Goal: Information Seeking & Learning: Learn about a topic

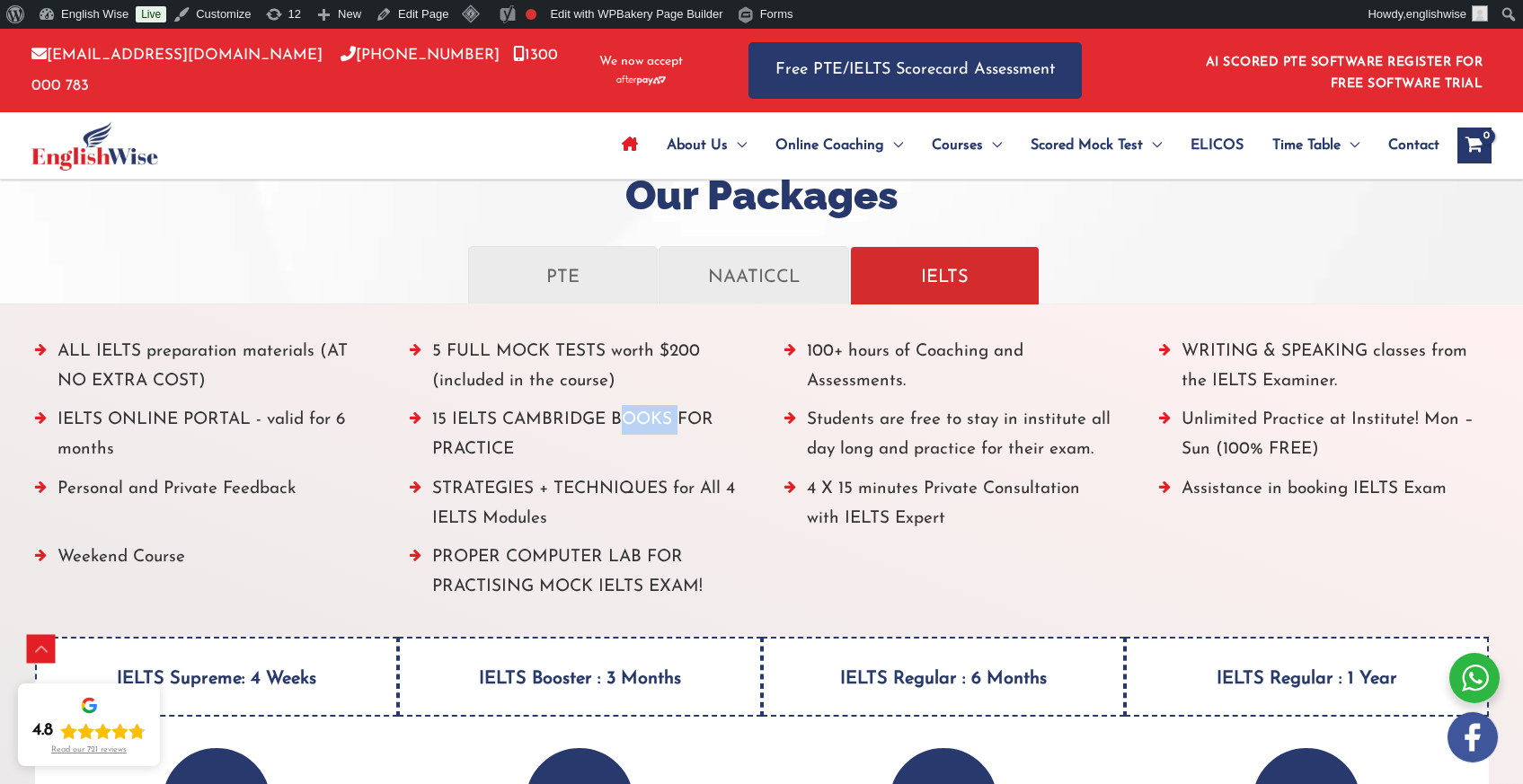
scroll to position [2028, 0]
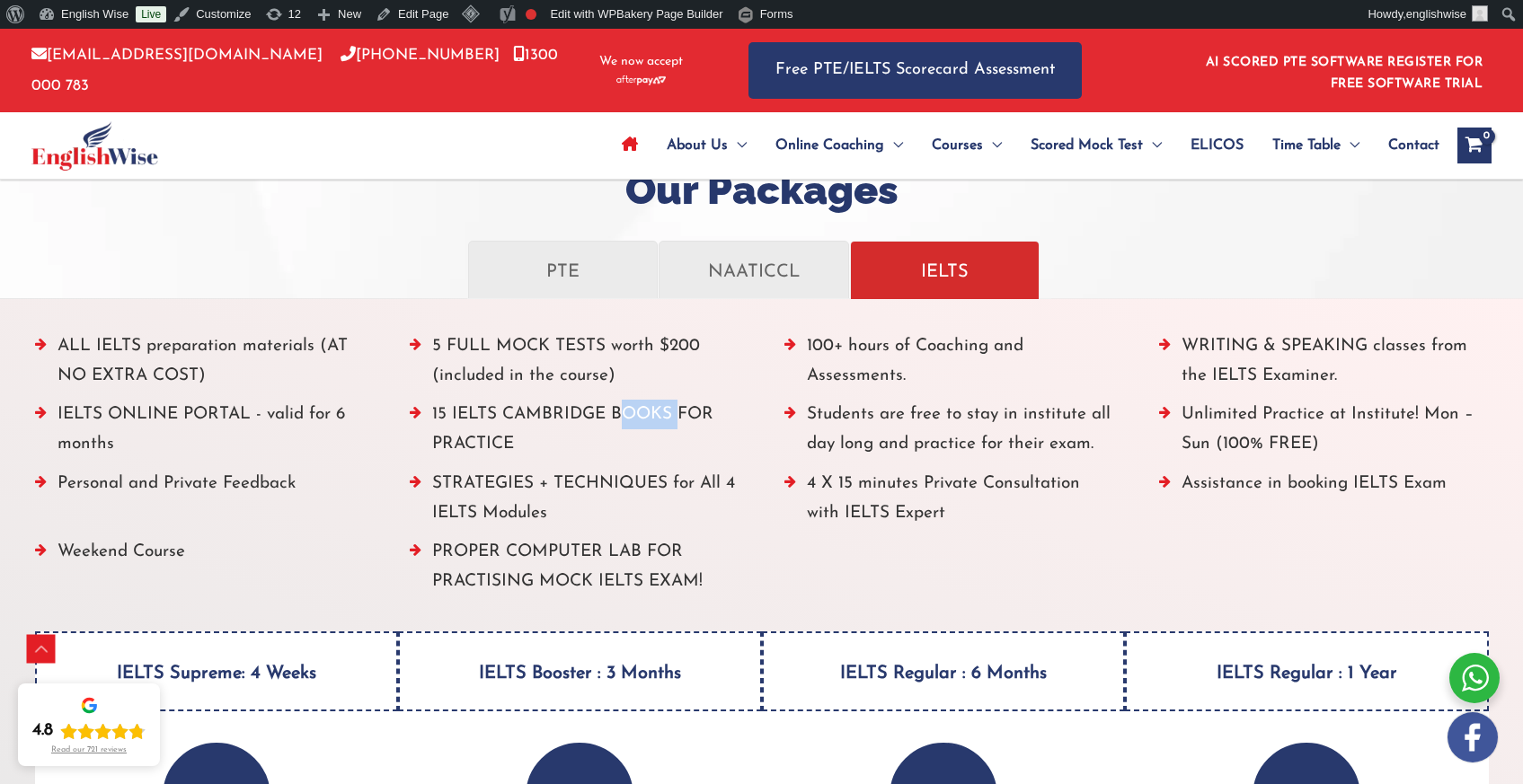
drag, startPoint x: 61, startPoint y: 342, endPoint x: 728, endPoint y: 576, distance: 706.9
click at [728, 576] on ul "ALL IELTS preparation materials (AT NO EXTRA COST) 5 FULL MOCK TESTS worth $200…" at bounding box center [762, 469] width 1454 height 275
copy ul "ALL IELTS preparation materials (AT NO EXTRA COST) 5 FULL MOCK TESTS worth $200…"
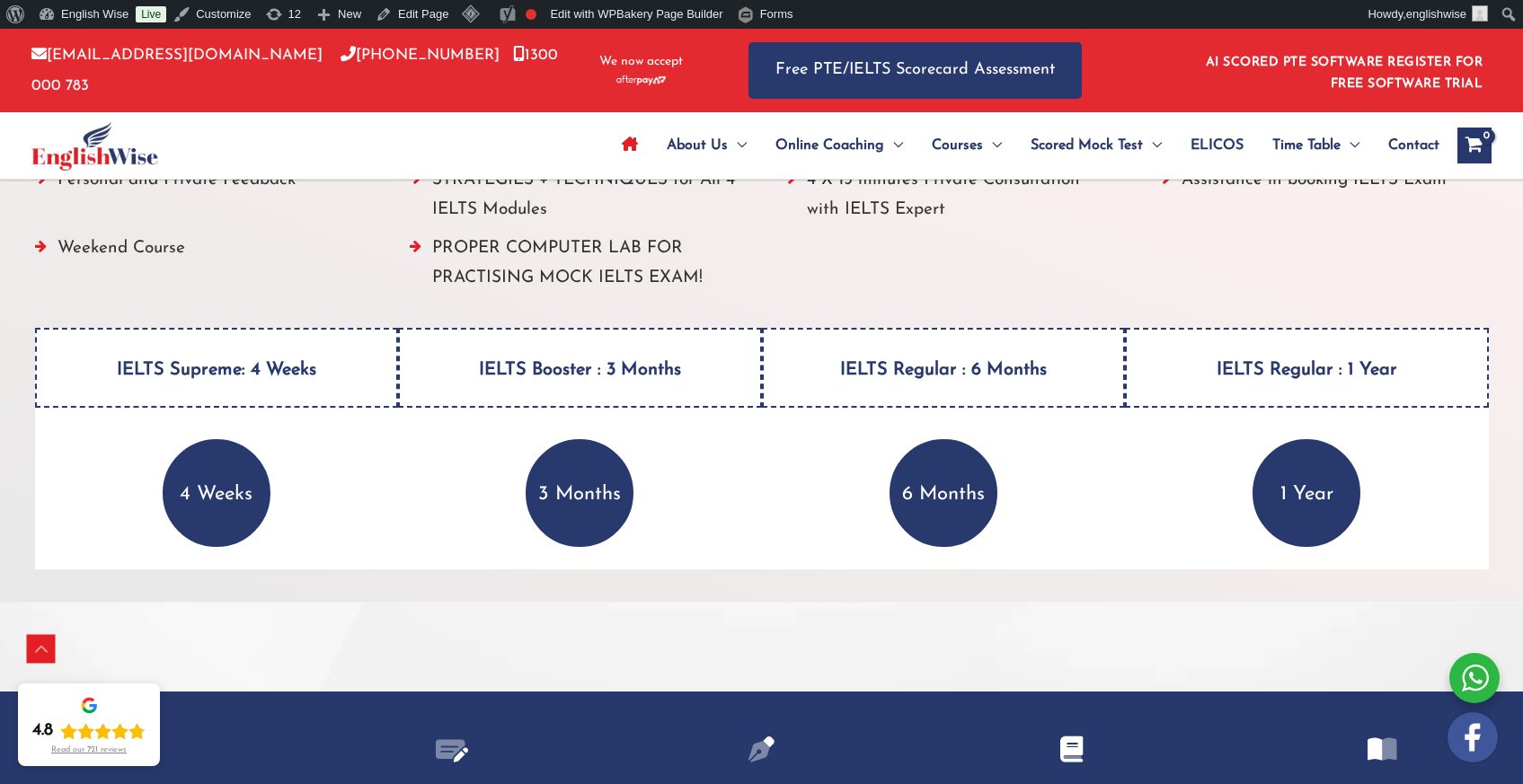
scroll to position [2197, 0]
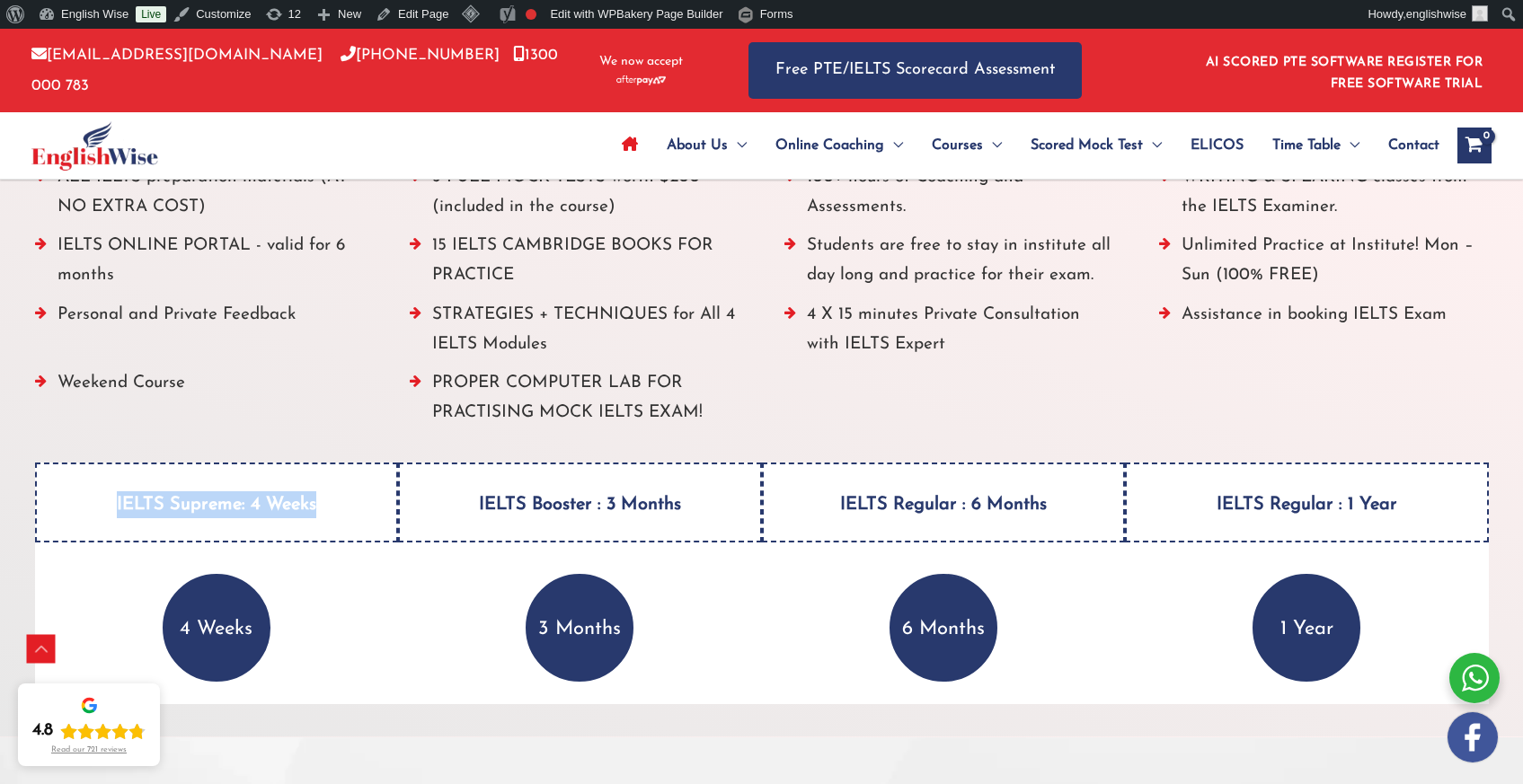
drag, startPoint x: 110, startPoint y: 498, endPoint x: 317, endPoint y: 515, distance: 207.7
click at [315, 519] on h4 "IELTS Supreme: 4 Weeks" at bounding box center [218, 502] width 364 height 80
copy h4 "IELTS Supreme: 4 Weeks"
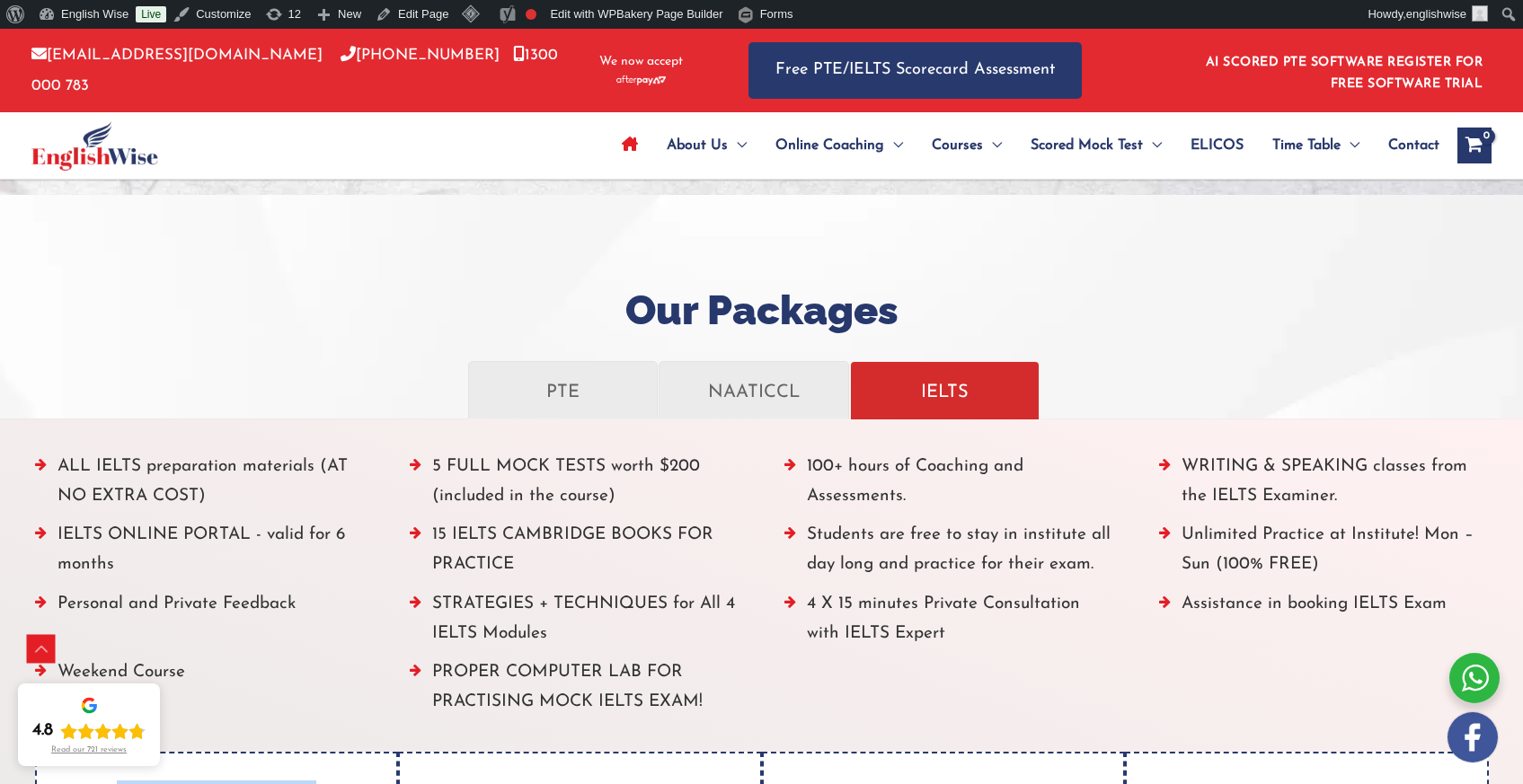
scroll to position [1836, 0]
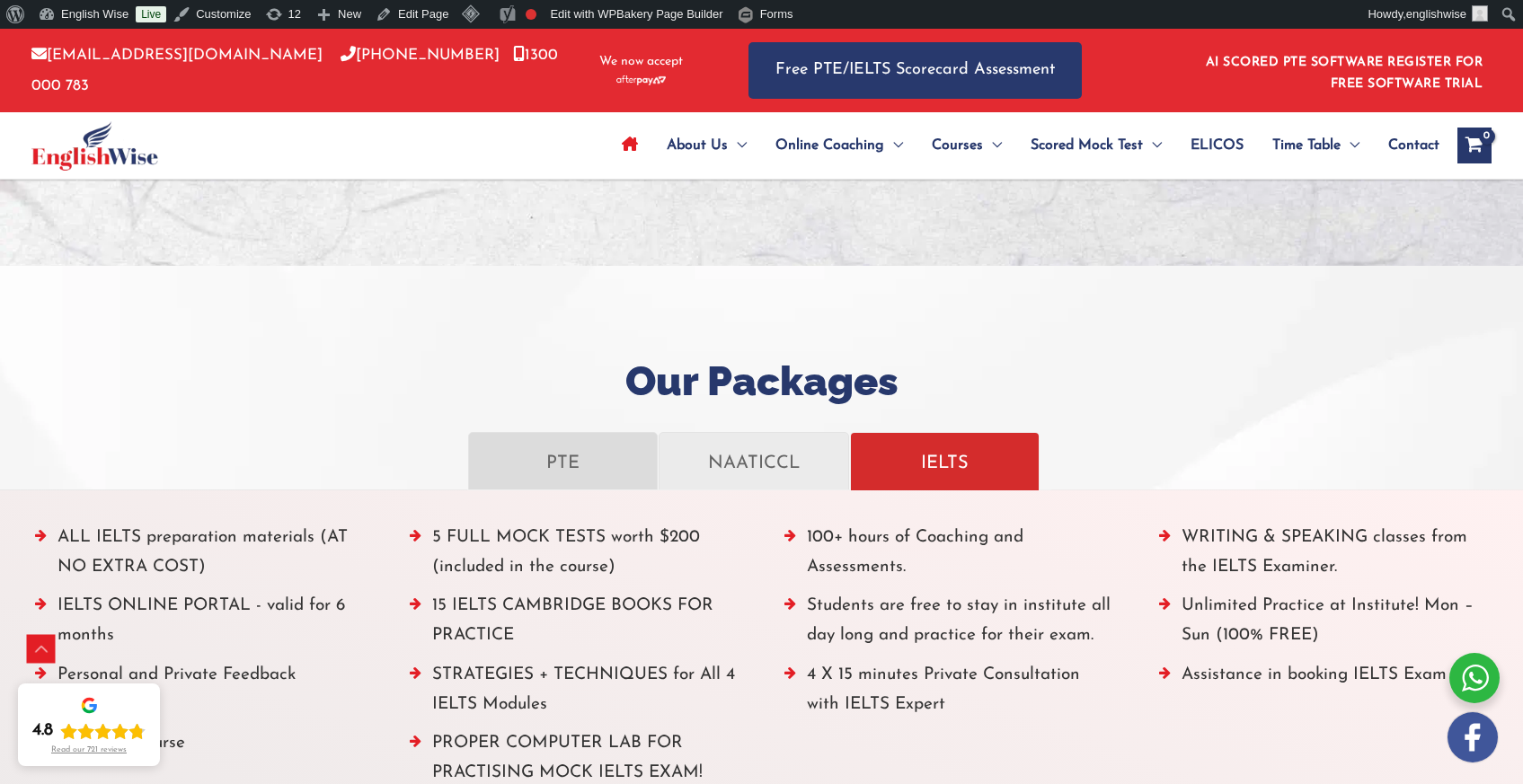
click at [542, 462] on p "PTE" at bounding box center [563, 461] width 151 height 32
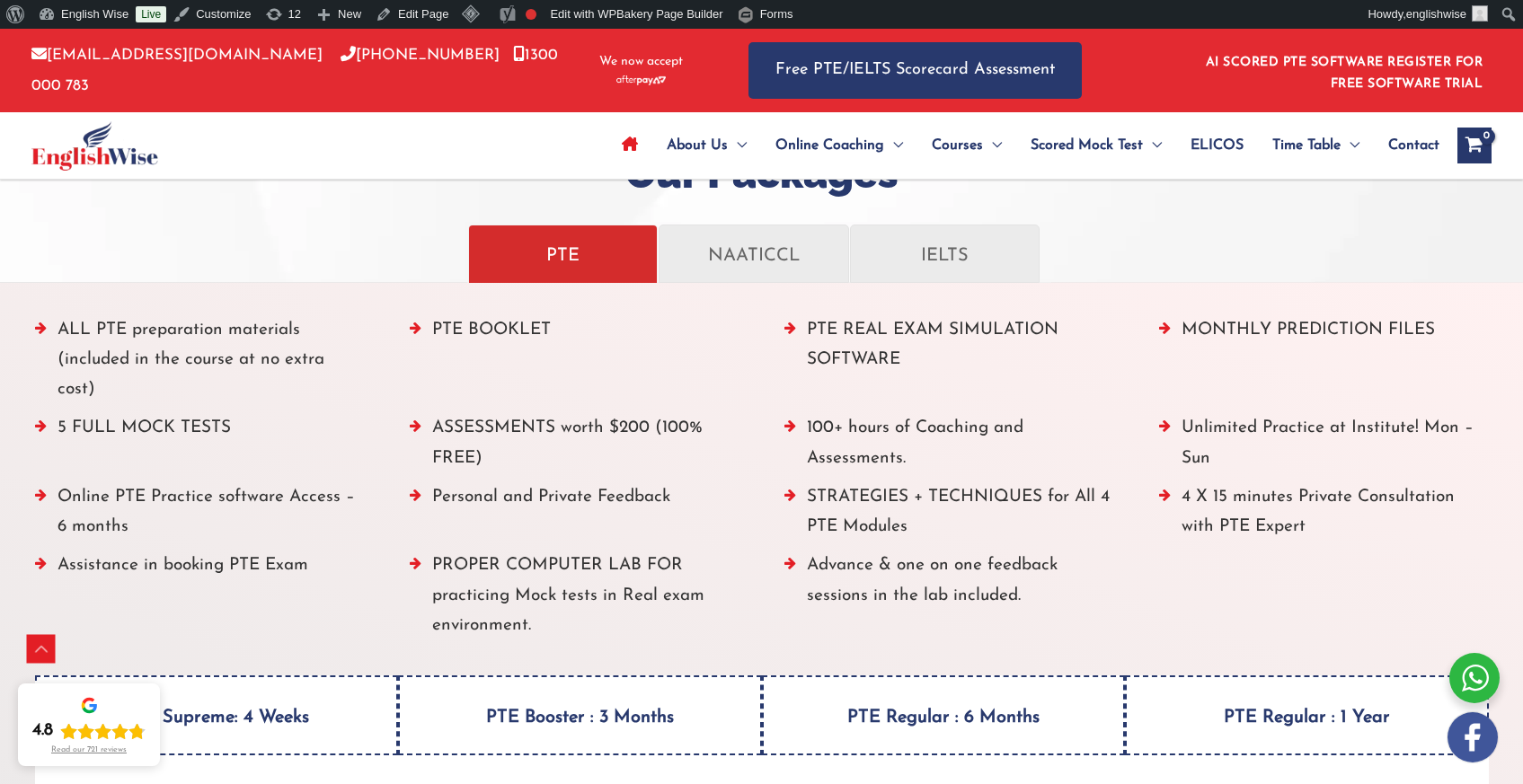
scroll to position [2081, 0]
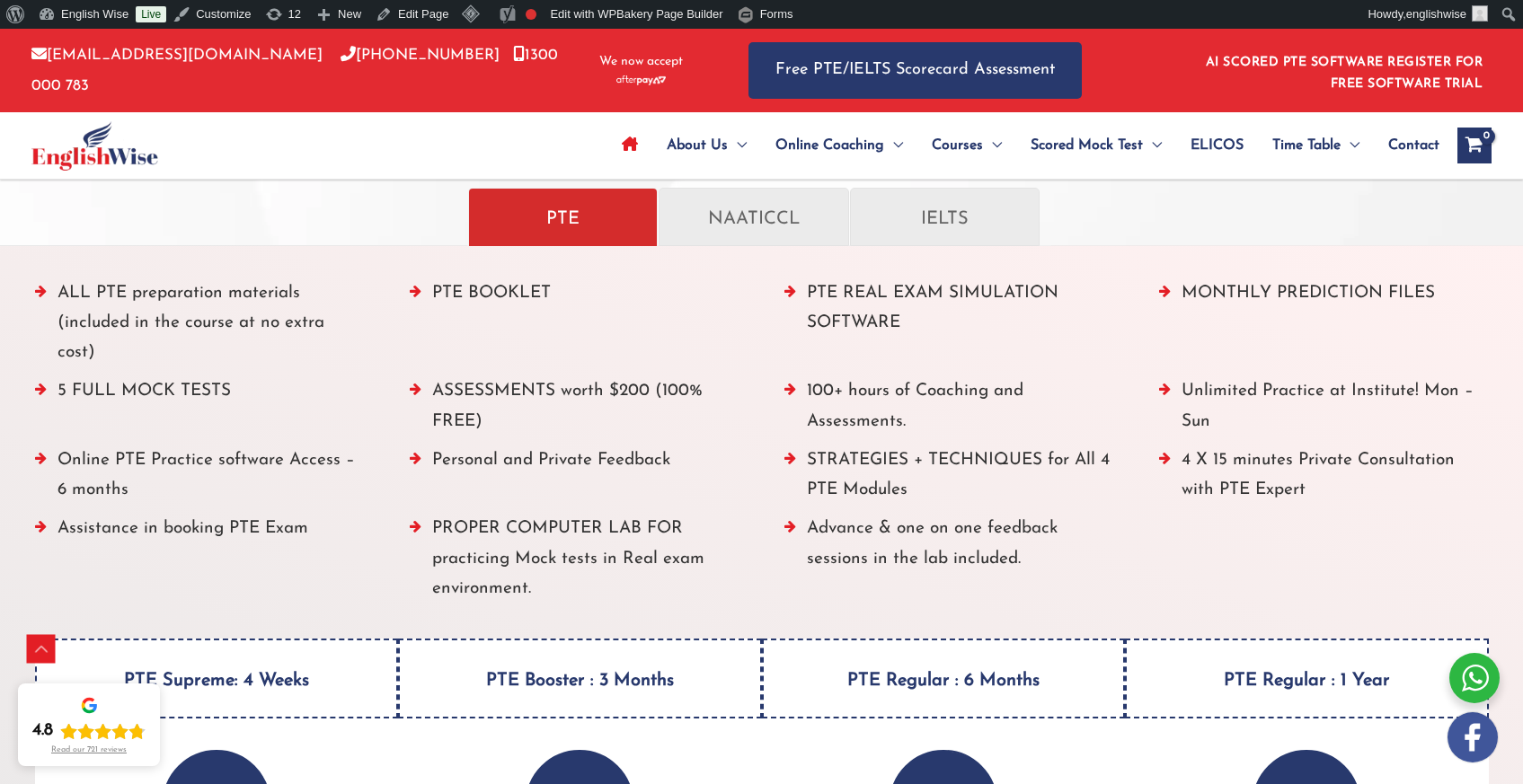
drag, startPoint x: 1037, startPoint y: 527, endPoint x: 51, endPoint y: 294, distance: 1013.2
click at [51, 294] on ul "ALL PTE preparation materials (included in the course at no extra cost) PTE BOO…" at bounding box center [762, 447] width 1454 height 335
copy ul "ALL PTE preparation materials (included in the course at no extra cost) PTE BOO…"
click at [162, 321] on li "ALL PTE preparation materials (included in the course at no extra cost)" at bounding box center [200, 328] width 330 height 99
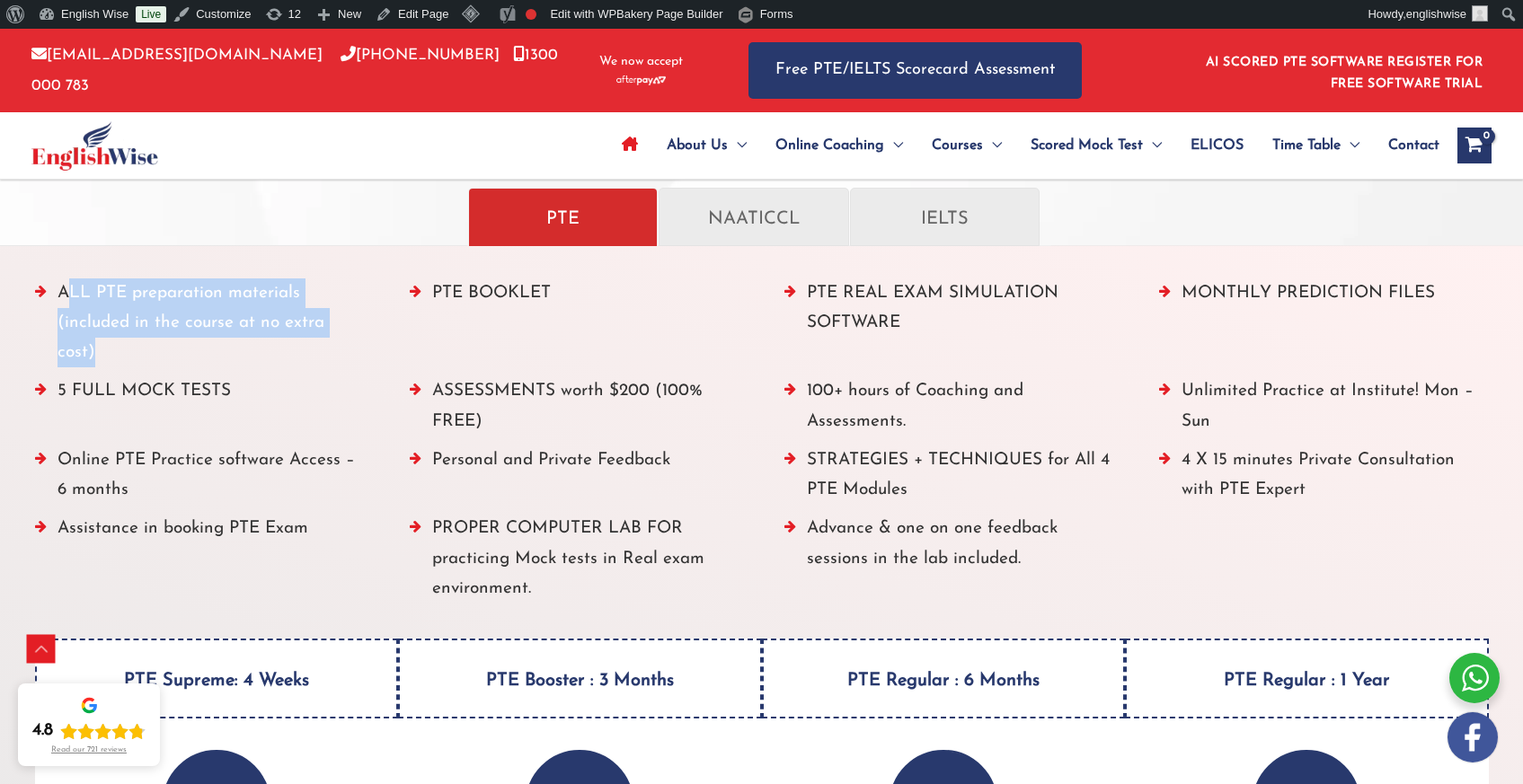
drag, startPoint x: 78, startPoint y: 307, endPoint x: 356, endPoint y: 337, distance: 279.6
click at [356, 337] on li "ALL PTE preparation materials (included in the course at no extra cost)" at bounding box center [200, 328] width 330 height 99
copy li "ALL PTE preparation materials (included in the course at no extra cost"
click at [385, 306] on ul "ALL PTE preparation materials (included in the course at no extra cost) PTE BOO…" at bounding box center [762, 447] width 1454 height 335
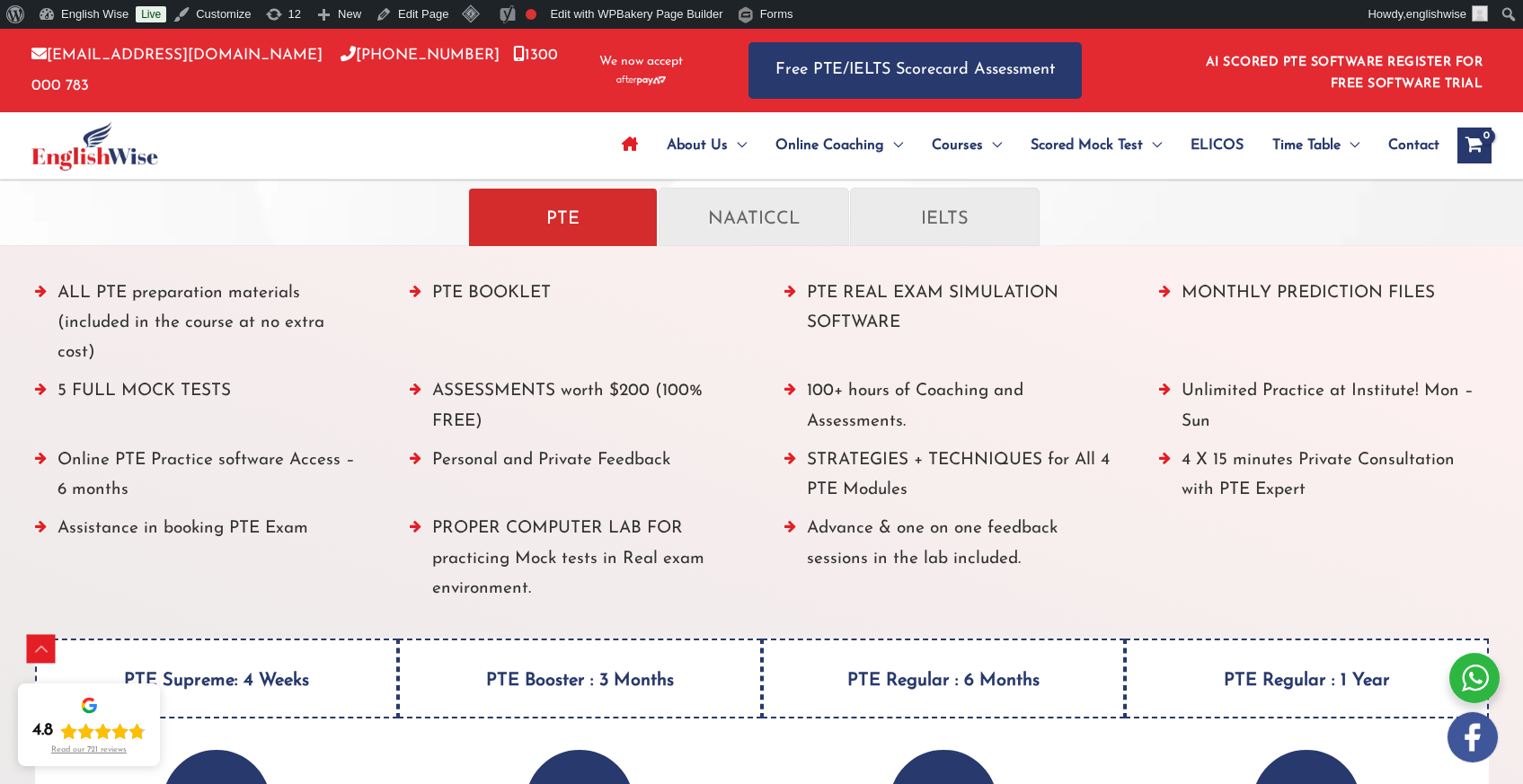
drag, startPoint x: 365, startPoint y: 320, endPoint x: 55, endPoint y: 276, distance: 313.1
click at [55, 276] on div "ALL PTE preparation materials (included in the course at no extra cost) PTE BOO…" at bounding box center [762, 619] width 1538 height 748
drag, startPoint x: 1054, startPoint y: 533, endPoint x: 421, endPoint y: 288, distance: 678.8
click at [421, 288] on ul "ALL PTE preparation materials (included in the course at no extra cost) PTE BOO…" at bounding box center [762, 447] width 1454 height 335
copy ul "PTE BOOKLET PTE REAL EXAM SIMULATION SOFTWARE MONTHLY PREDICTION FILES 5 FULL M…"
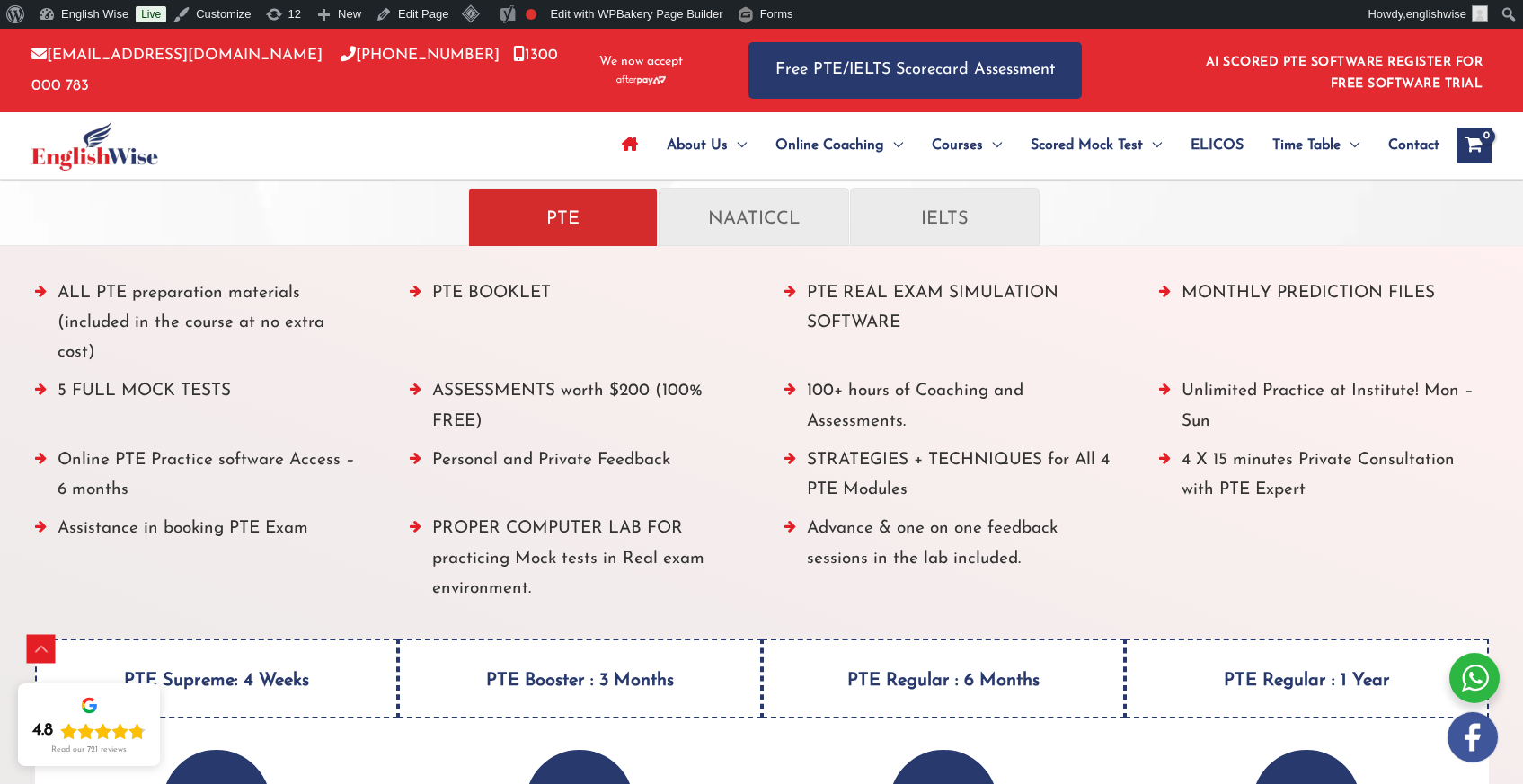
click at [539, 577] on li "PROPER COMPUTER LAB FOR practicing Mock tests in Real exam environment." at bounding box center [574, 563] width 330 height 99
drag, startPoint x: 945, startPoint y: 519, endPoint x: 43, endPoint y: 294, distance: 929.6
click at [43, 294] on ul "ALL PTE preparation materials (included in the course at no extra cost) PTE BOO…" at bounding box center [762, 447] width 1454 height 335
copy ul "ALL PTE preparation materials (included in the course at no extra cost) PTE BOO…"
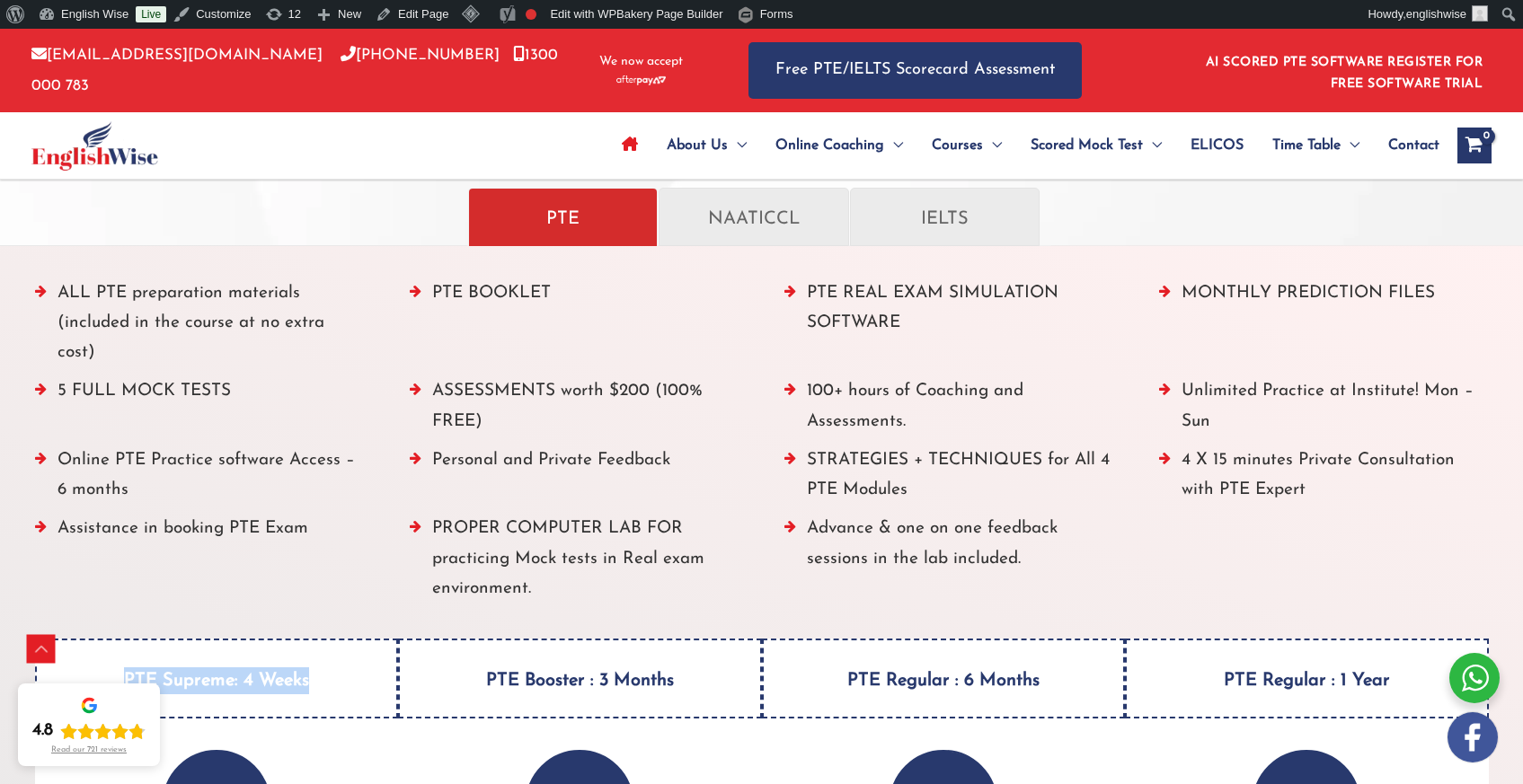
drag, startPoint x: 314, startPoint y: 655, endPoint x: 129, endPoint y: 634, distance: 186.2
click at [122, 647] on h4 "PTE Supreme: 4 Weeks" at bounding box center [218, 679] width 364 height 80
copy h4 "PTE Supreme: 4 Weeks"
drag, startPoint x: 681, startPoint y: 654, endPoint x: 466, endPoint y: 655, distance: 215.0
click at [466, 655] on h4 "PTE Booster : 3 Months" at bounding box center [580, 679] width 364 height 80
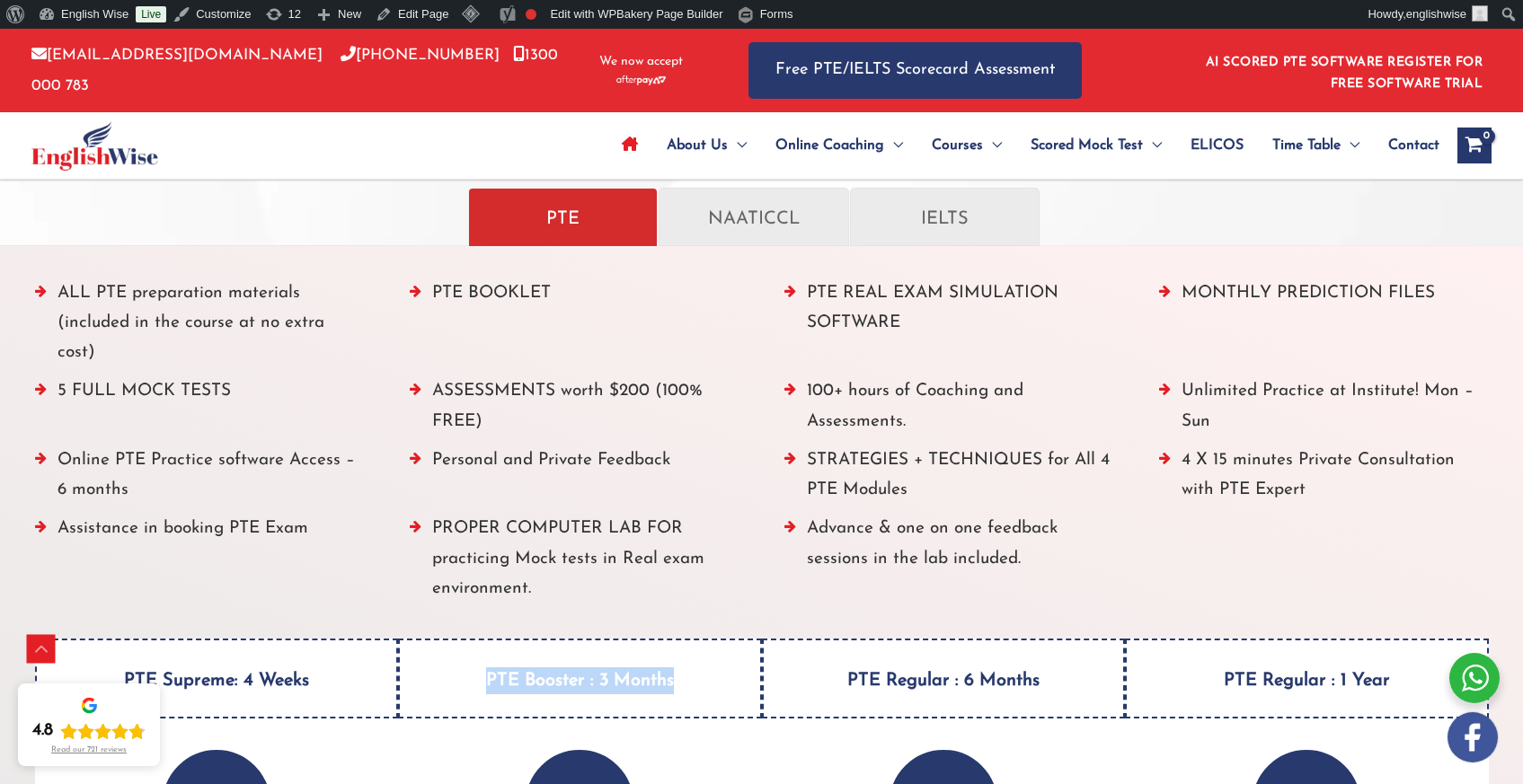
copy h4 "PTE Booster : 3 Months"
drag, startPoint x: 1043, startPoint y: 648, endPoint x: 842, endPoint y: 644, distance: 201.0
click at [841, 644] on h4 "PTE Regular : 6 Months" at bounding box center [944, 679] width 364 height 80
copy h4 "PTE Regular : 6 Months"
drag, startPoint x: 1393, startPoint y: 650, endPoint x: 1223, endPoint y: 652, distance: 170.0
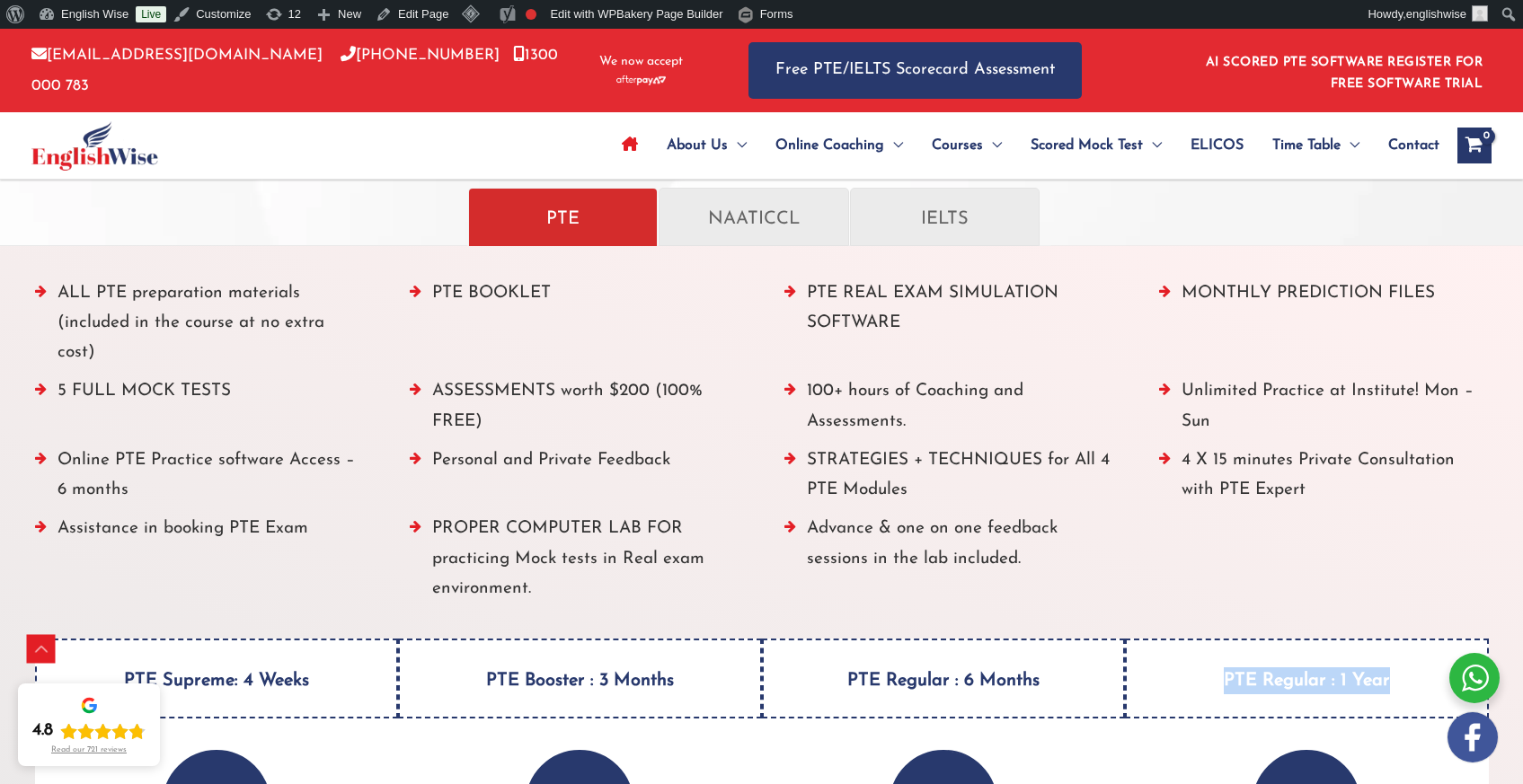
click at [1222, 652] on h4 "PTE Regular : 1 Year" at bounding box center [1307, 679] width 364 height 80
